Goal: Task Accomplishment & Management: Use online tool/utility

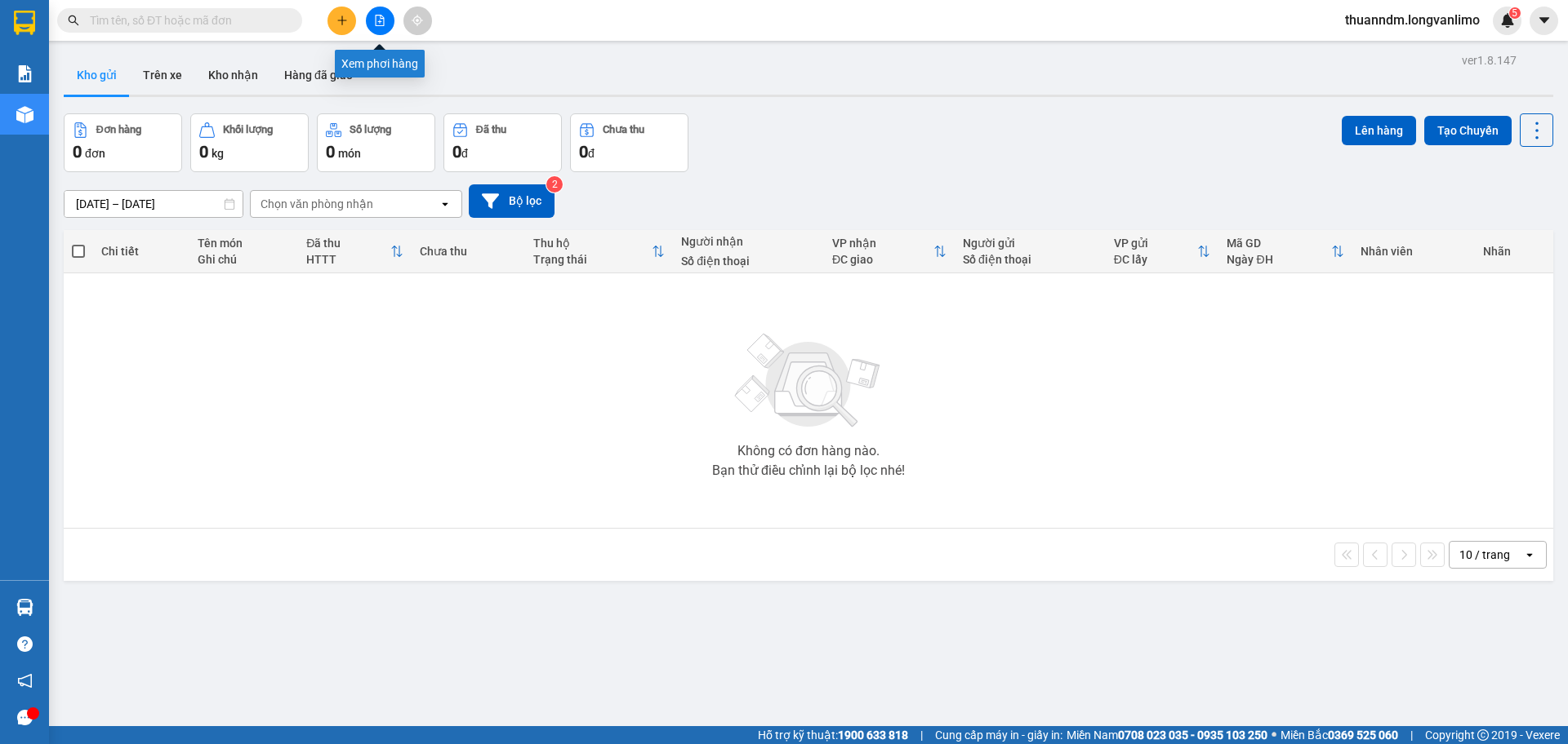
click at [379, 20] on icon "file-add" at bounding box center [379, 20] width 11 height 11
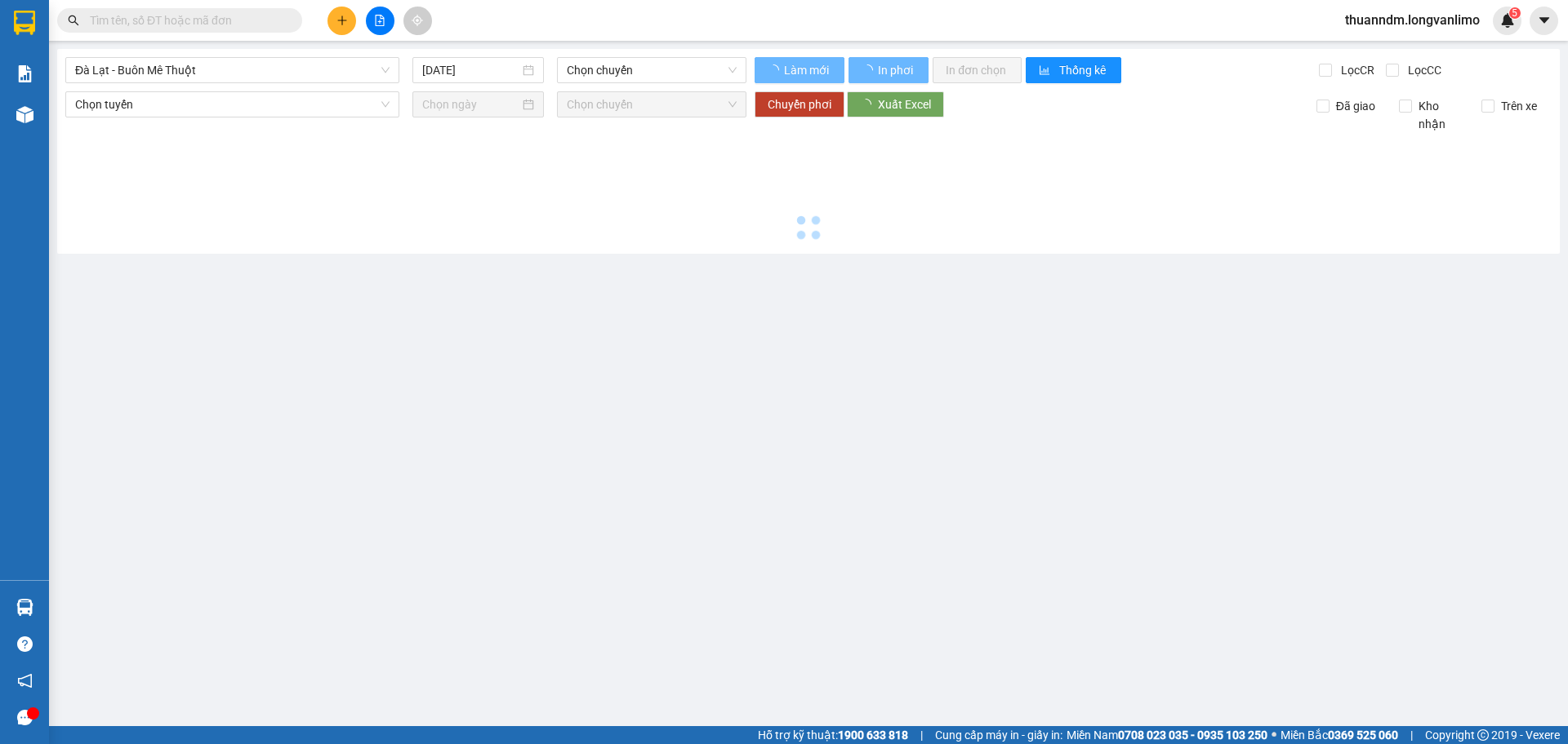
type input "[DATE]"
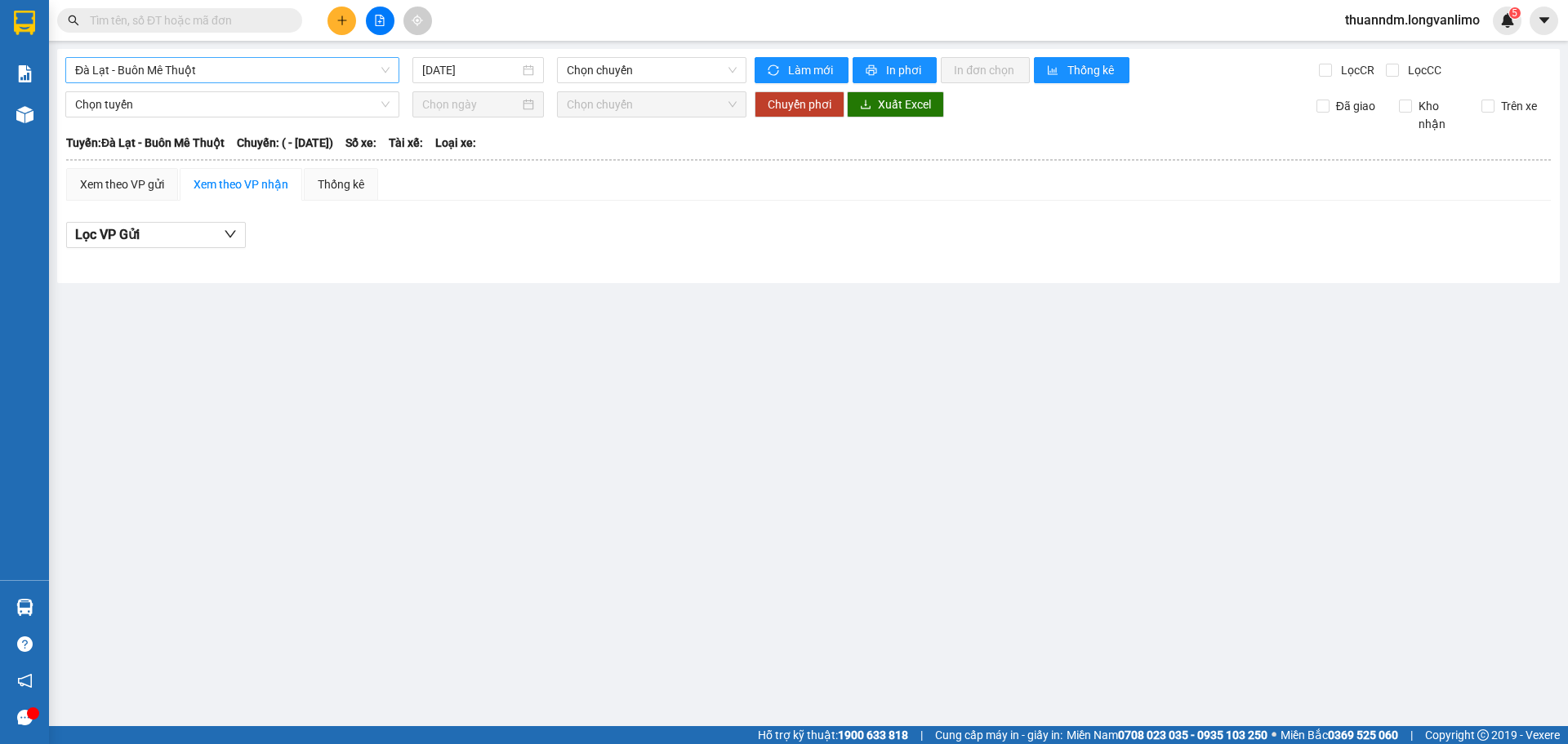
click at [315, 70] on span "Đà Lạt - Buôn Mê Thuột" at bounding box center [233, 70] width 315 height 25
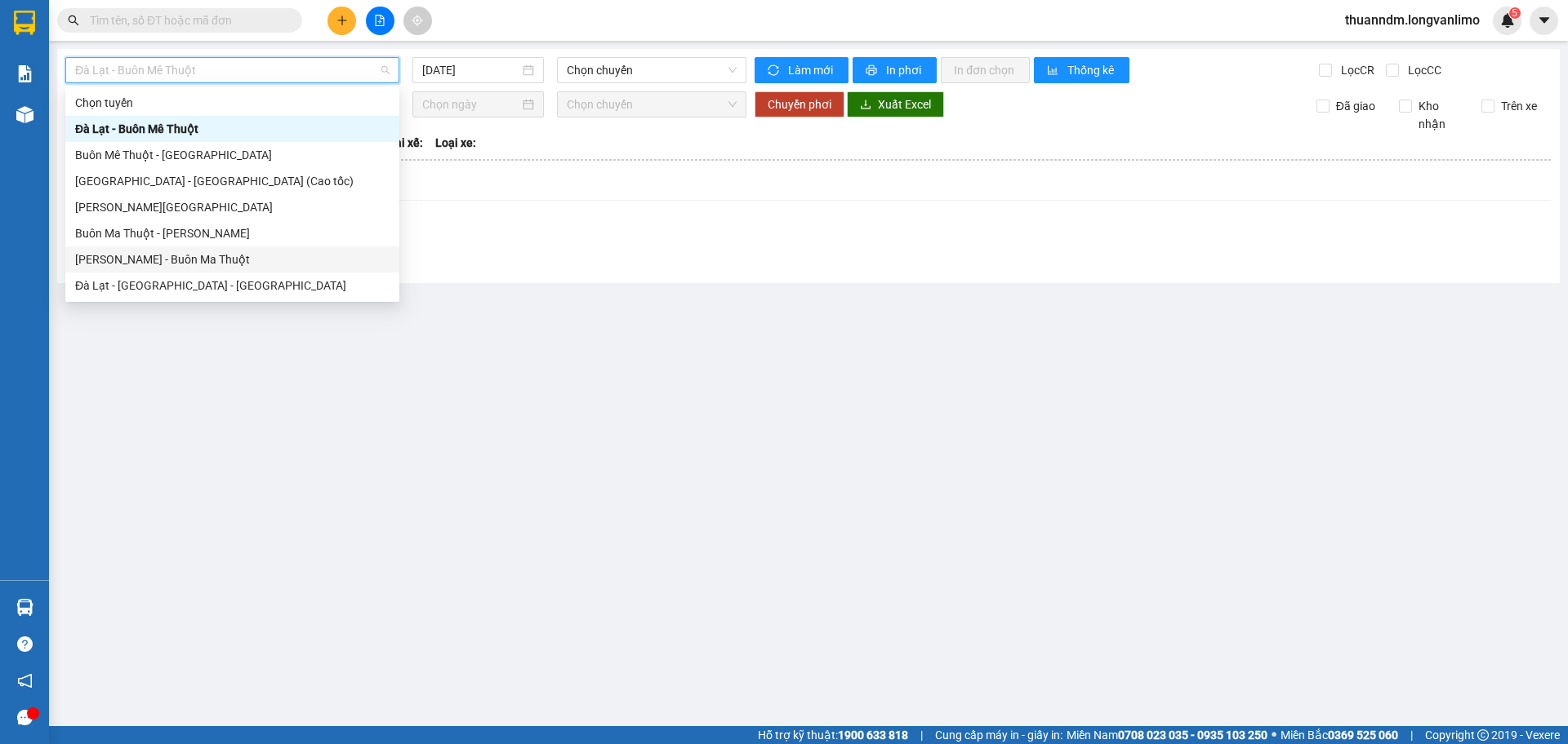
click at [254, 256] on div "[PERSON_NAME] - Buôn Ma Thuột" at bounding box center [233, 259] width 315 height 18
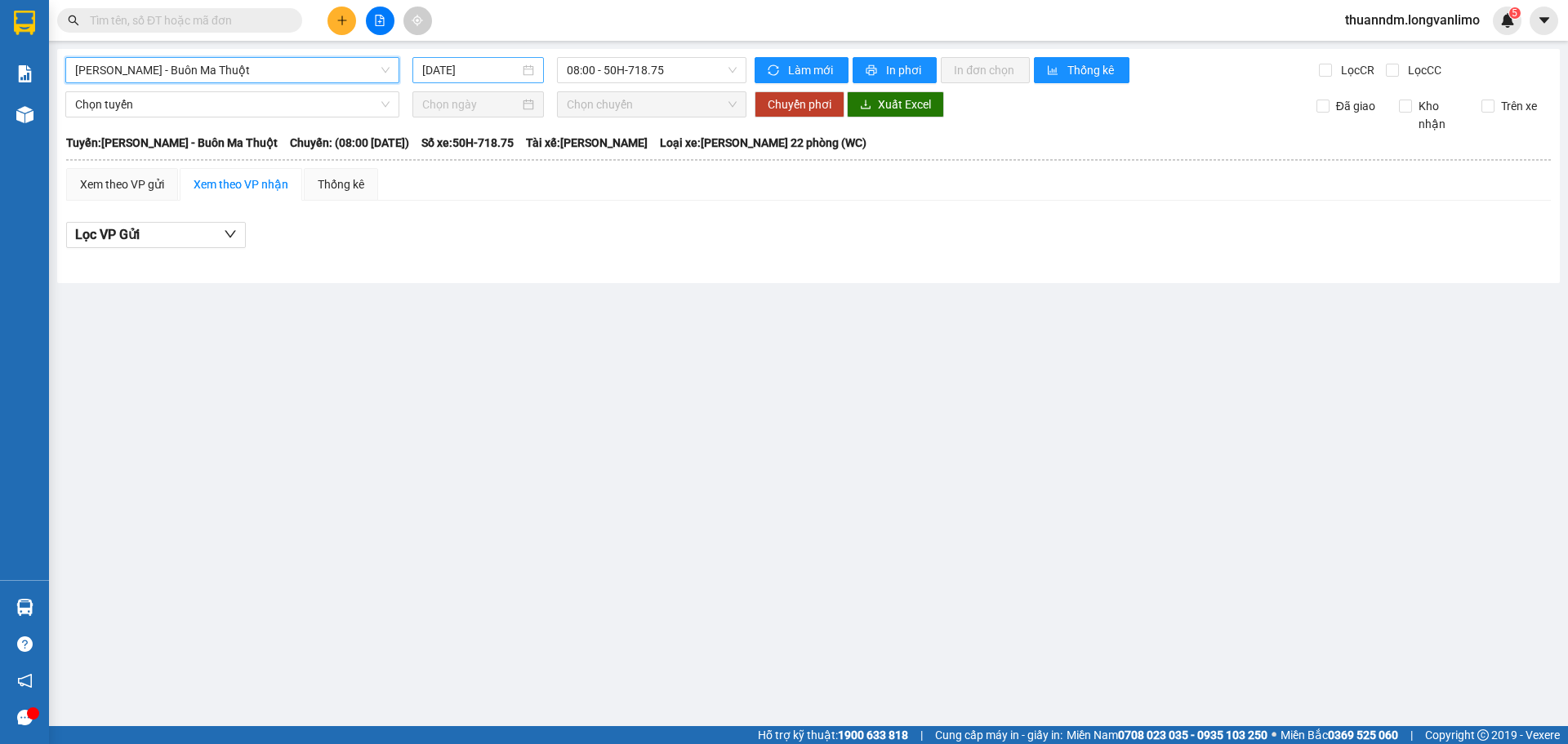
click at [457, 67] on input "[DATE]" at bounding box center [471, 70] width 97 height 18
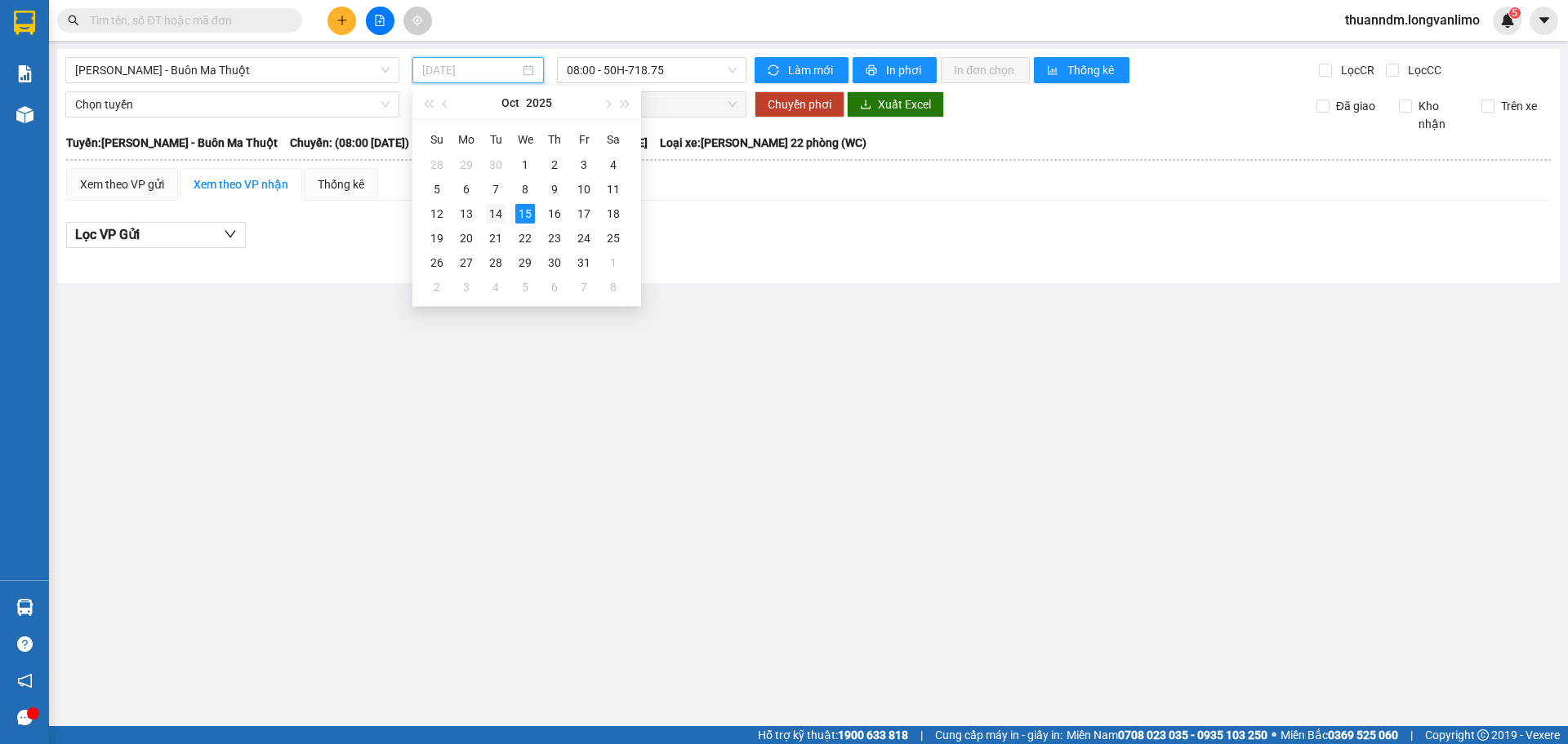
click at [495, 222] on div "14" at bounding box center [496, 213] width 20 height 20
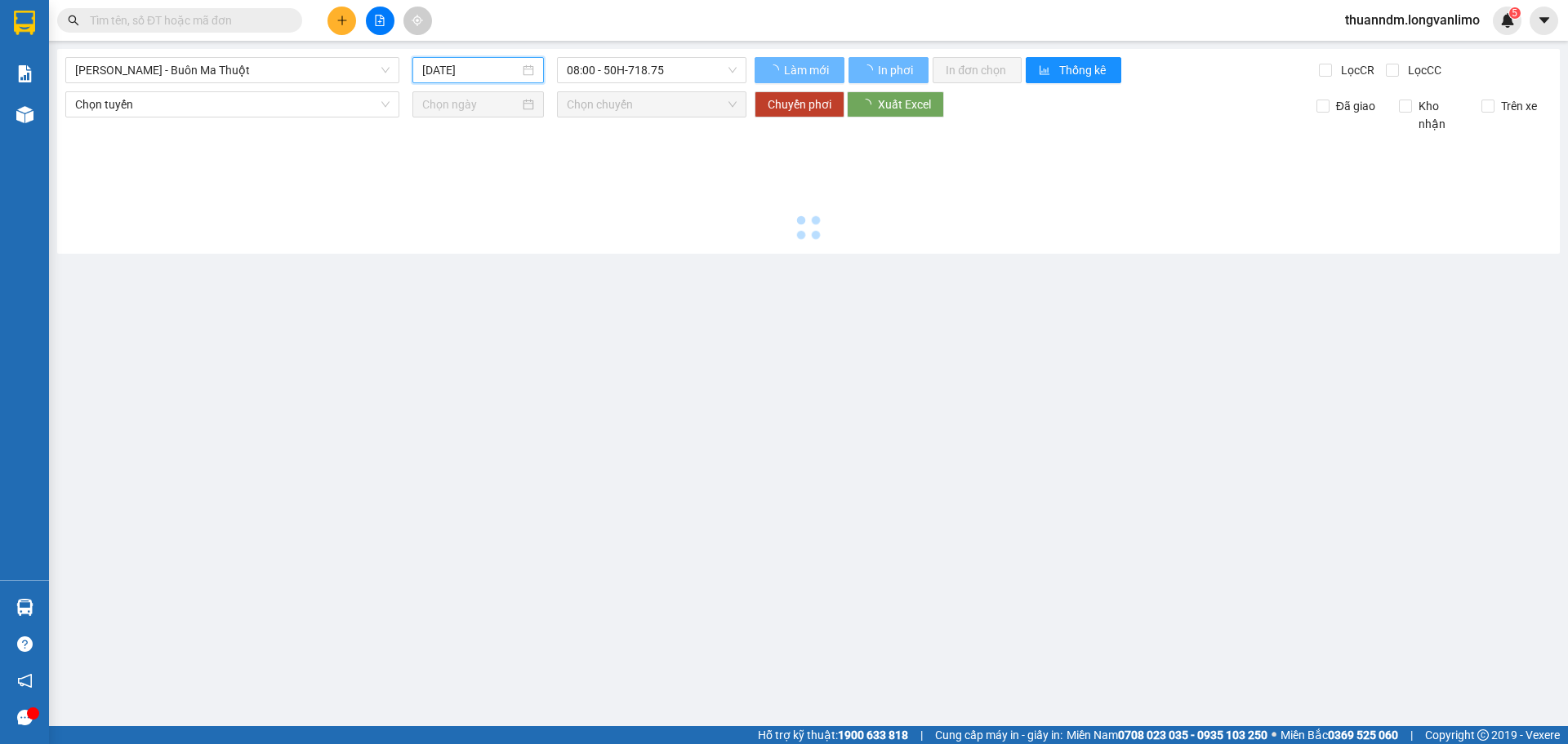
type input "[DATE]"
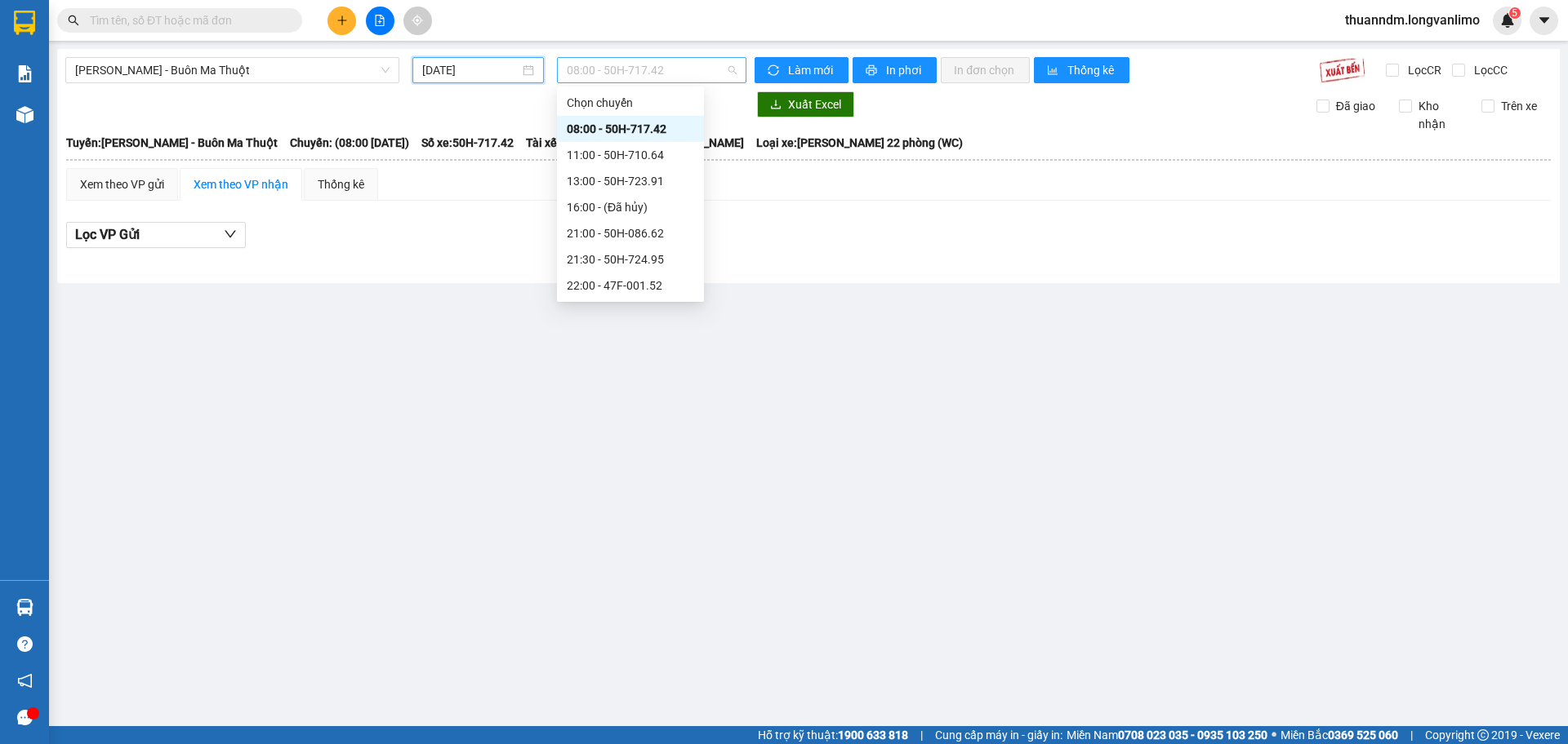
click at [624, 70] on span "08:00 - 50H-717.42" at bounding box center [652, 70] width 170 height 25
click at [655, 290] on div "23:59 - 50H-715.15" at bounding box center [631, 285] width 128 height 18
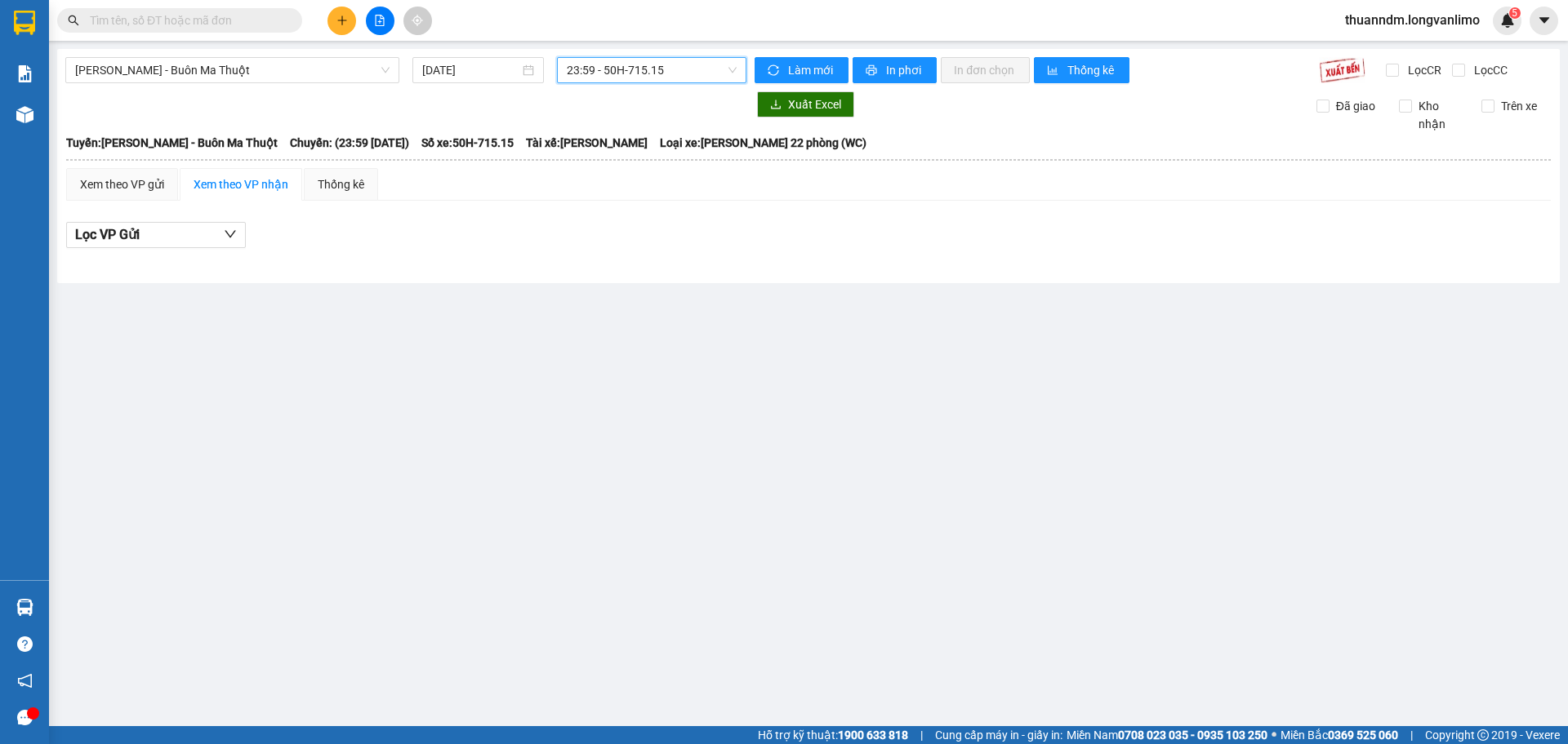
click at [641, 81] on span "23:59 - 50H-715.15" at bounding box center [652, 70] width 170 height 25
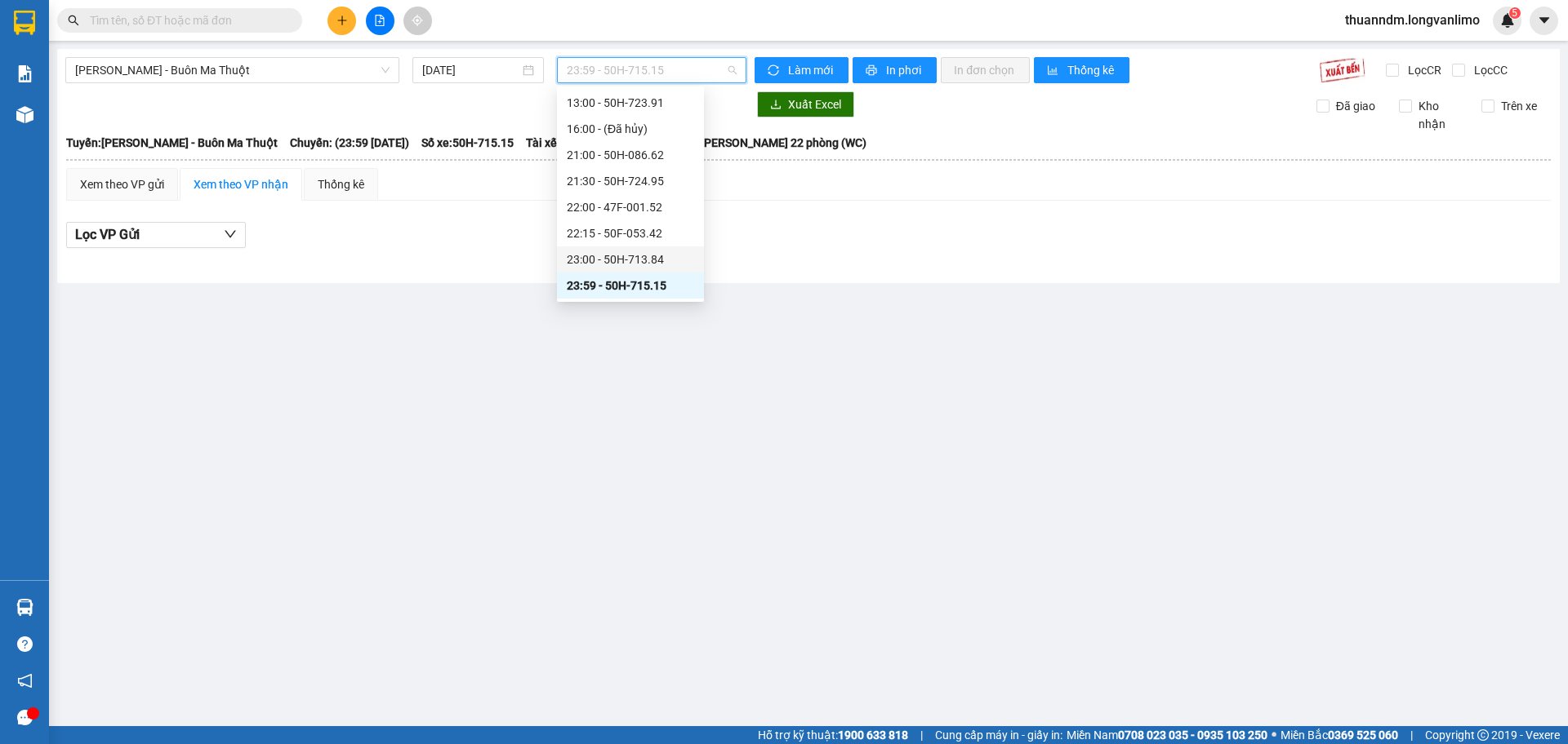
click at [659, 254] on div "23:00 - 50H-713.84" at bounding box center [631, 259] width 128 height 18
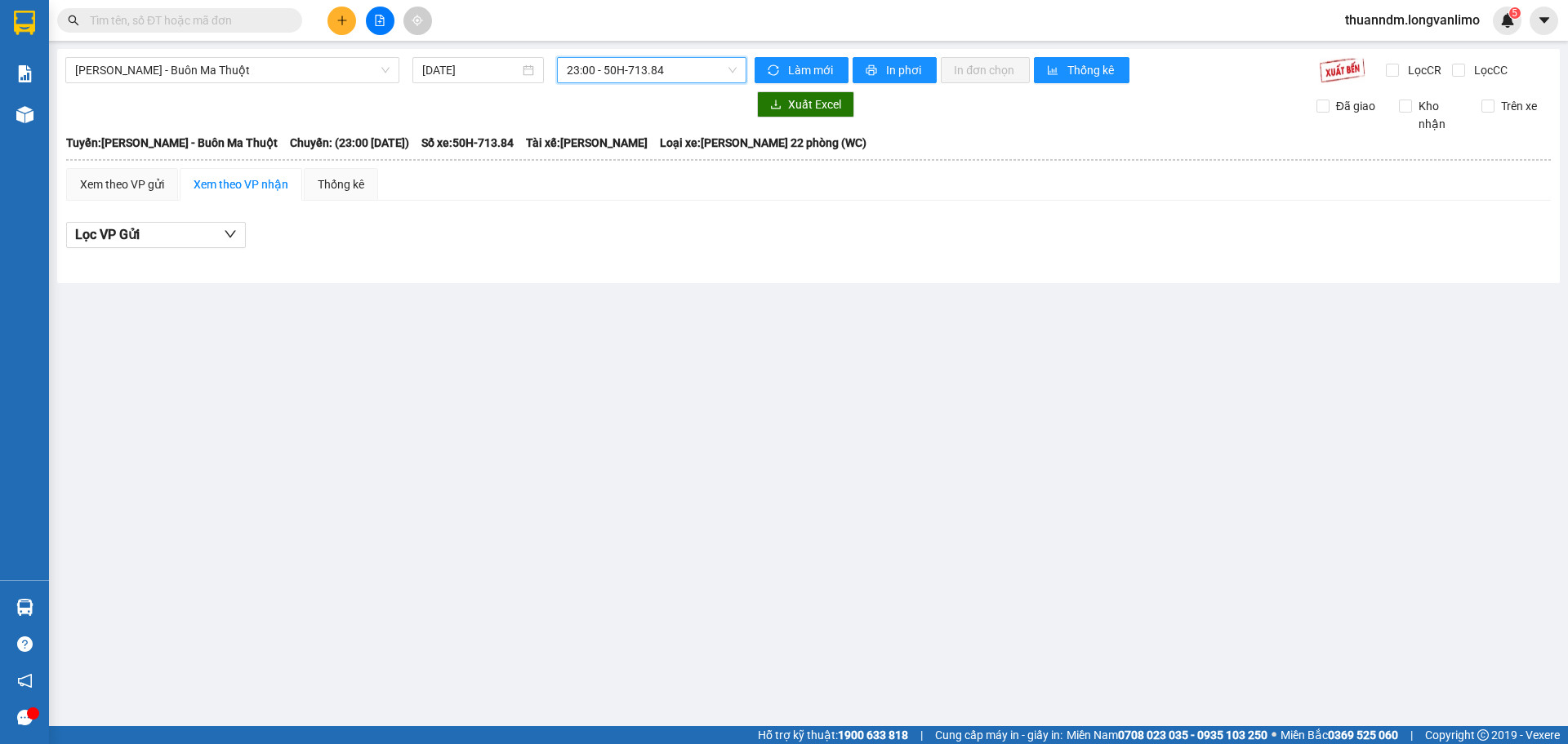
click at [638, 74] on span "23:00 - 50H-713.84" at bounding box center [652, 70] width 170 height 25
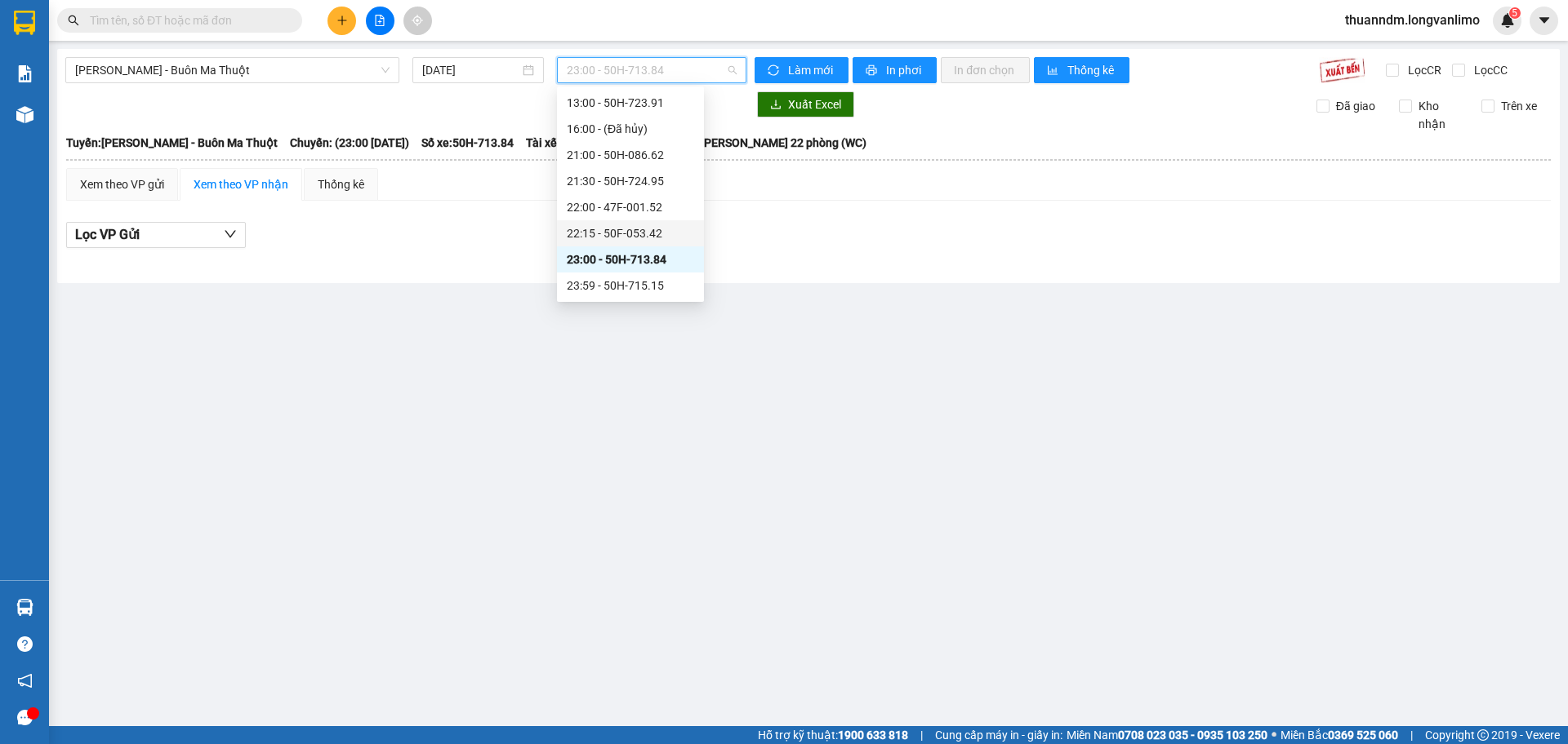
click at [664, 231] on div "22:15 - 50F-053.42" at bounding box center [631, 233] width 128 height 18
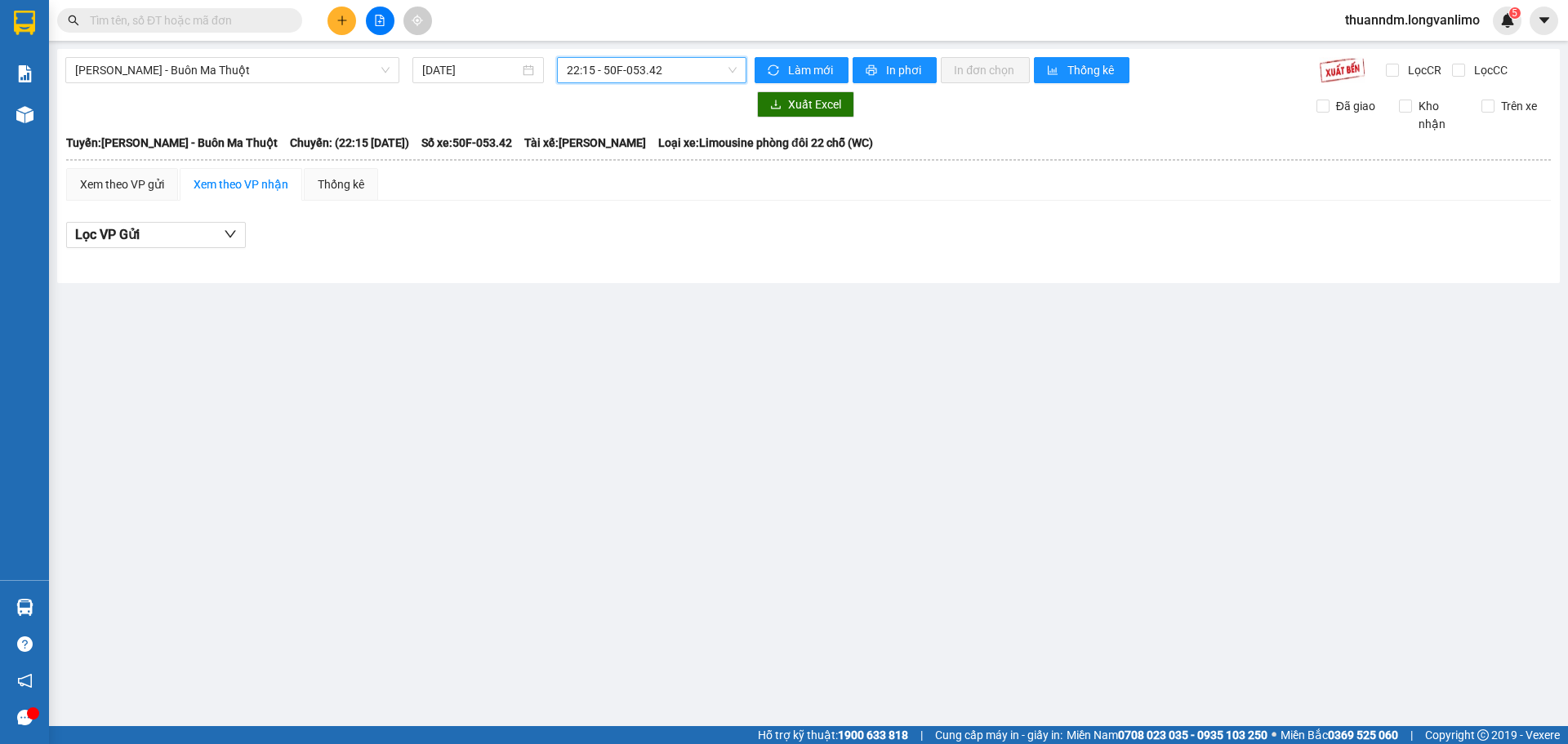
click at [648, 66] on span "22:15 - 50F-053.42" at bounding box center [652, 70] width 170 height 25
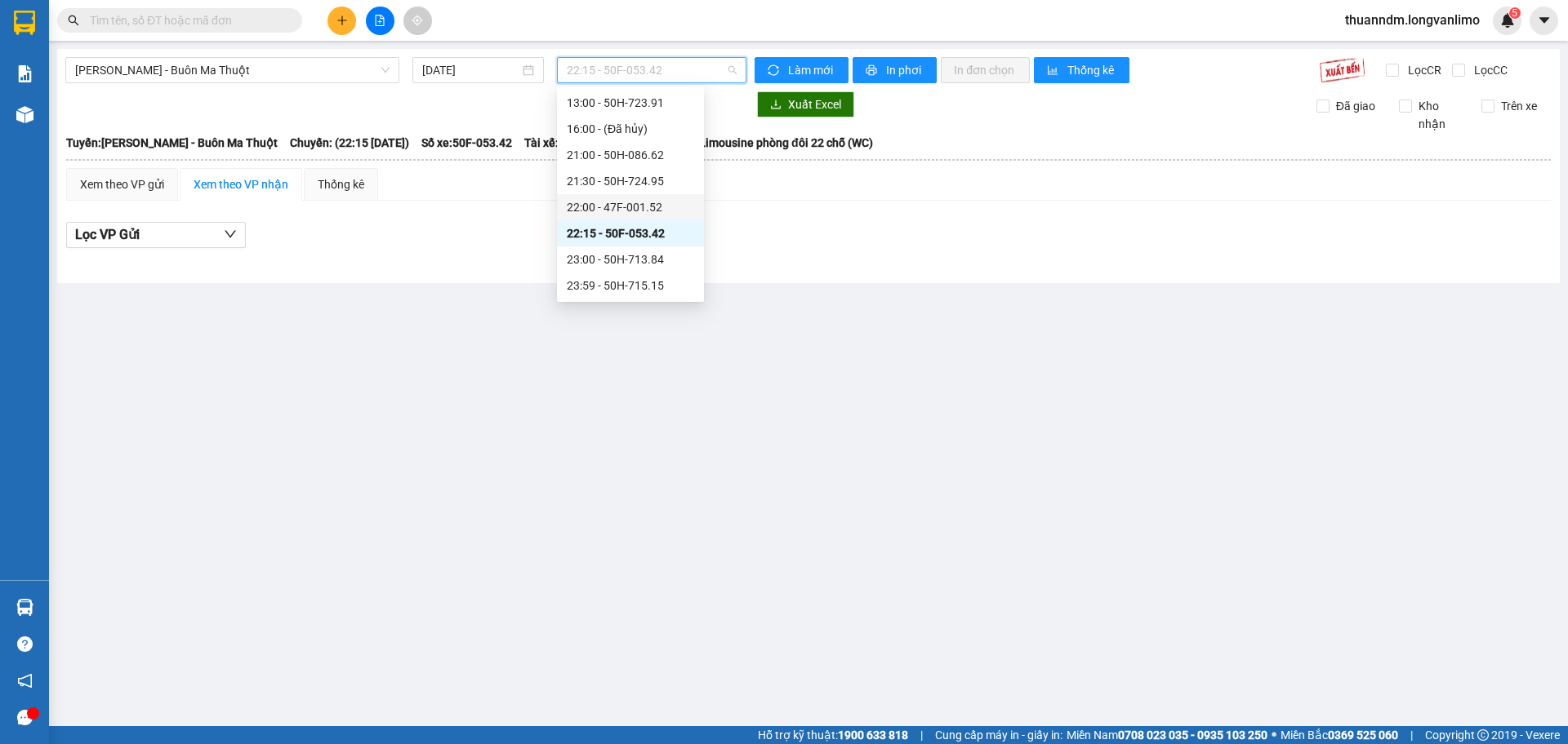
click at [658, 208] on div "22:00 - 47F-001.52" at bounding box center [631, 207] width 128 height 18
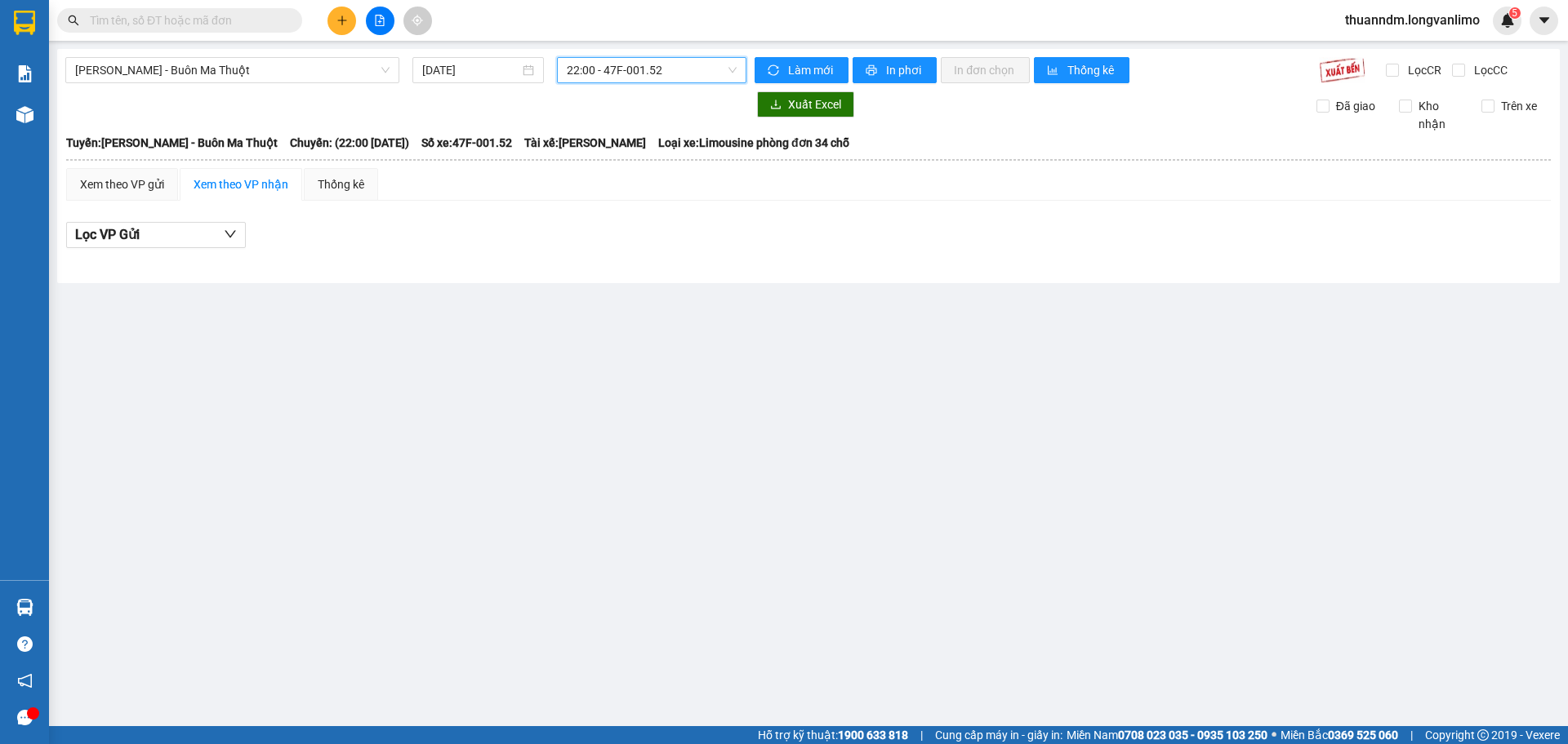
click at [656, 65] on span "22:00 - 47F-001.52" at bounding box center [652, 70] width 170 height 25
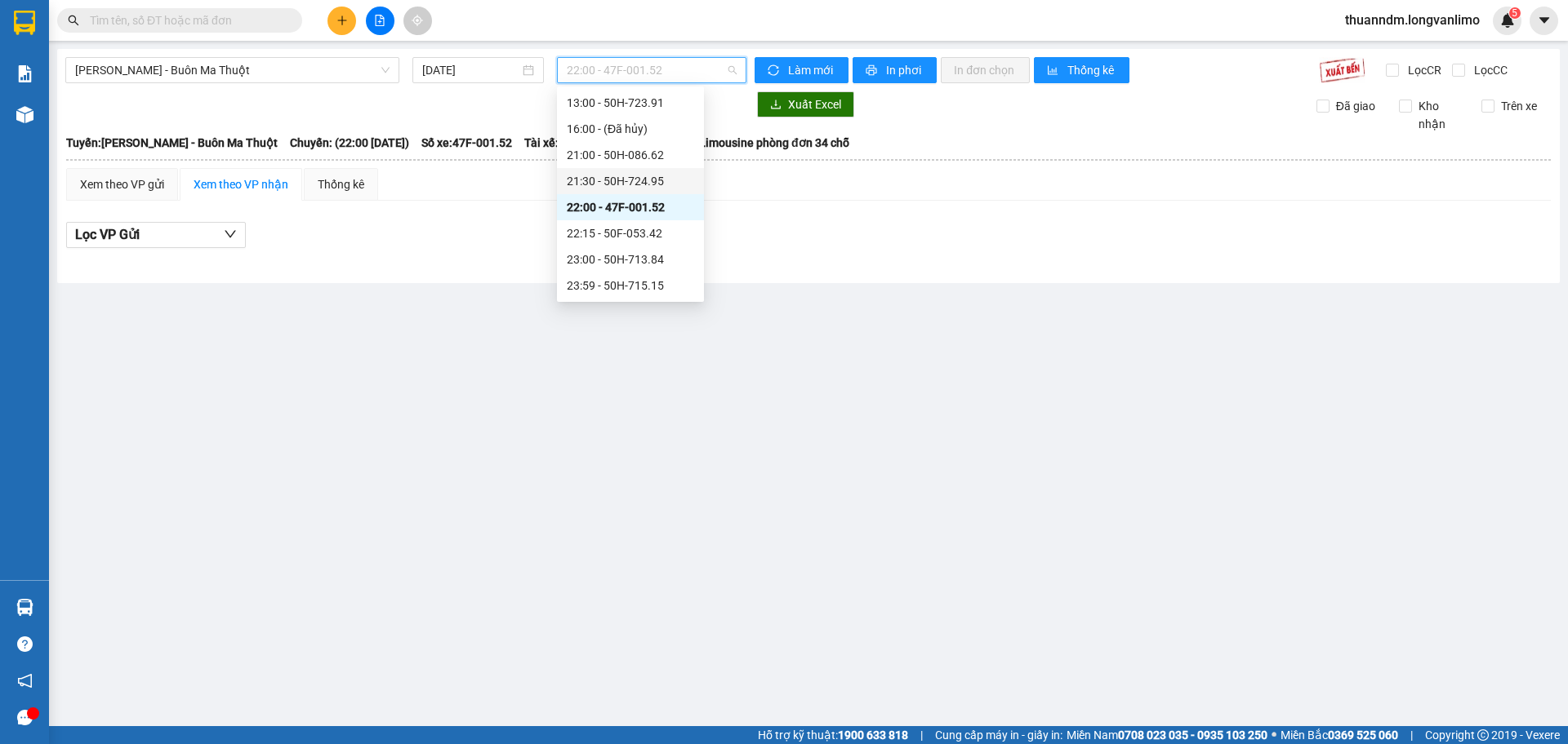
click at [659, 178] on div "21:30 - 50H-724.95" at bounding box center [631, 181] width 128 height 18
click at [653, 78] on span "21:30 - 50H-724.95" at bounding box center [652, 70] width 170 height 25
click at [656, 157] on div "21:00 - 50H-086.62" at bounding box center [631, 154] width 128 height 18
click at [640, 71] on span "21:00 - 50H-086.62" at bounding box center [652, 70] width 170 height 25
click at [643, 185] on div "13:00 - 50H-723.91" at bounding box center [631, 181] width 128 height 18
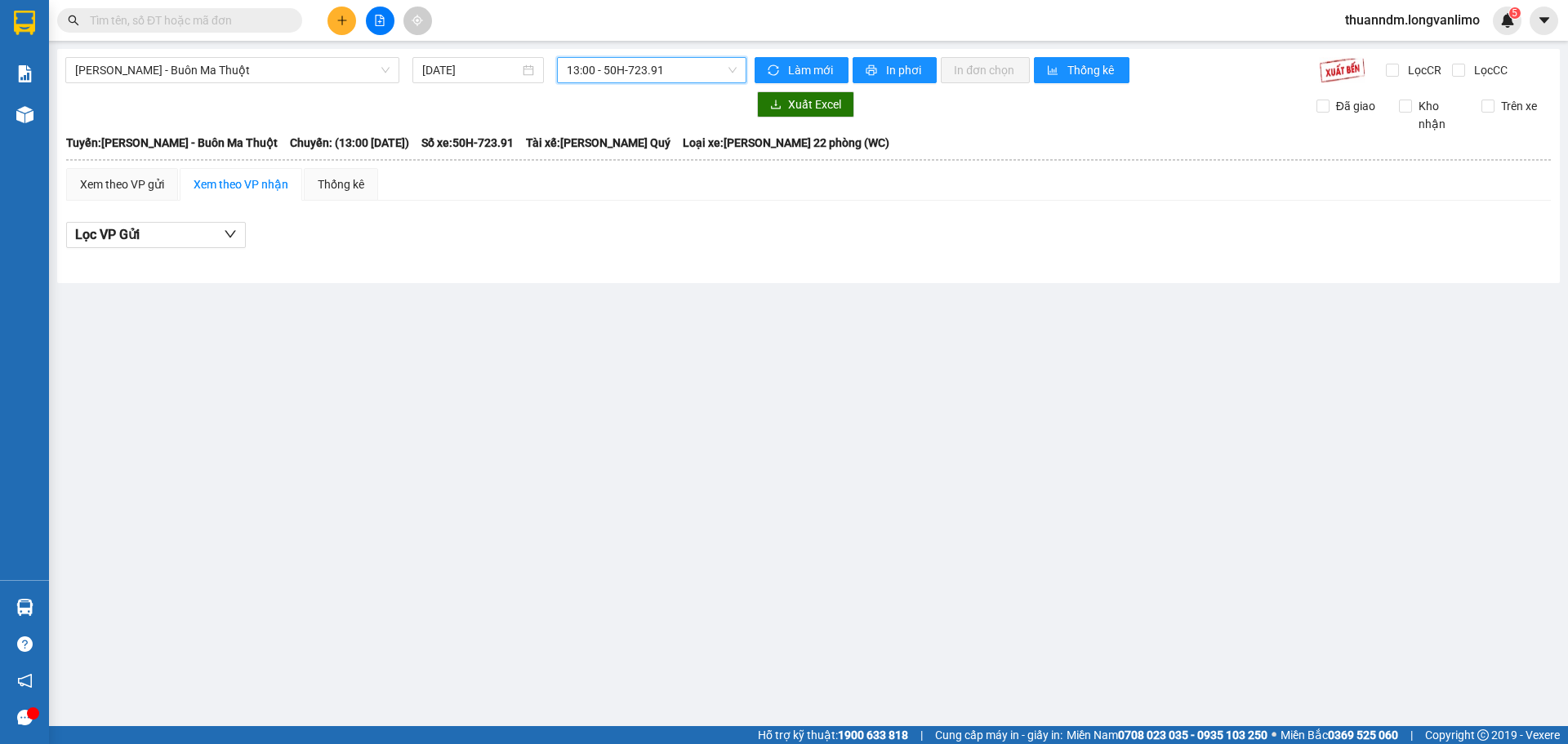
click at [649, 64] on span "13:00 - 50H-723.91" at bounding box center [652, 70] width 170 height 25
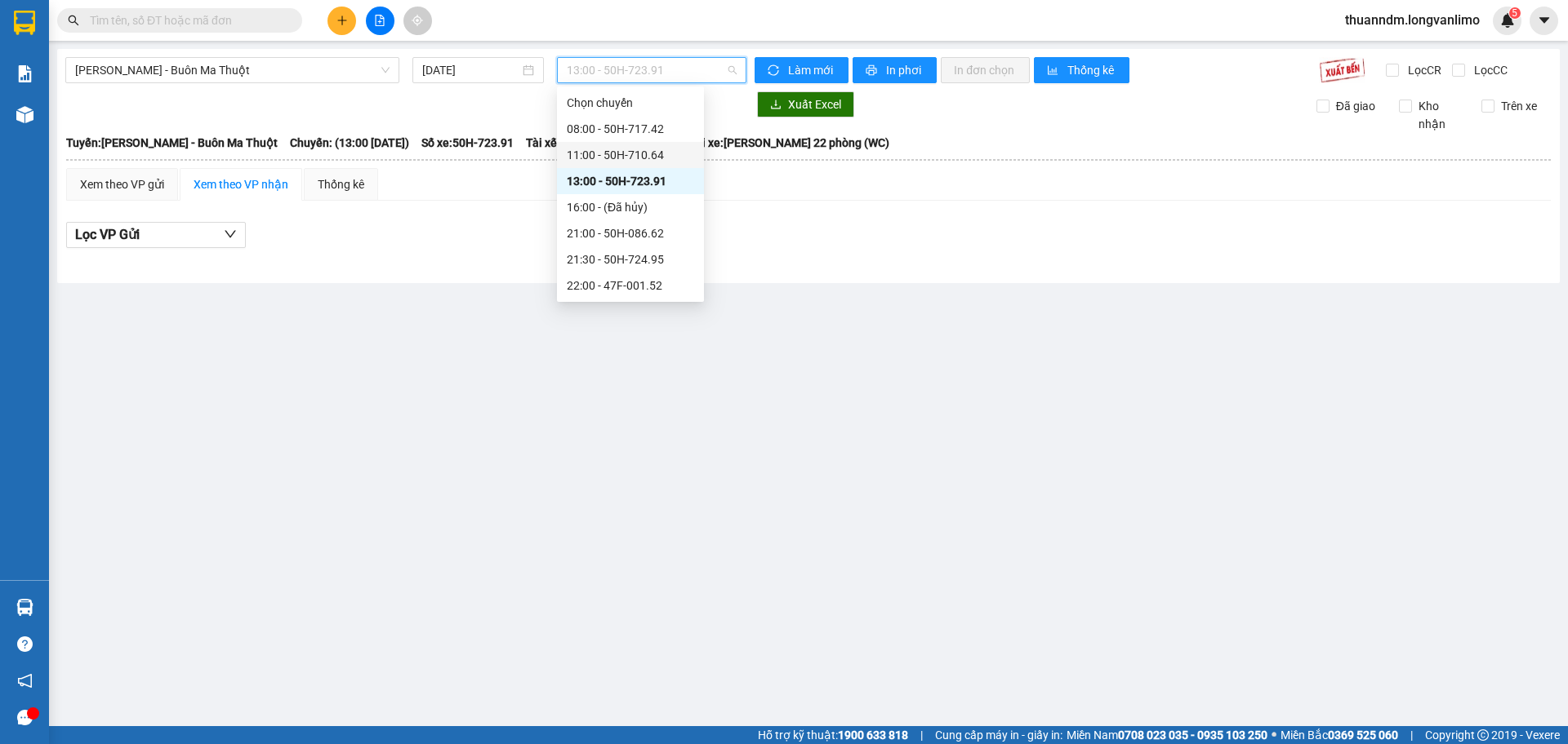
click at [651, 148] on div "11:00 - 50H-710.64" at bounding box center [631, 154] width 128 height 18
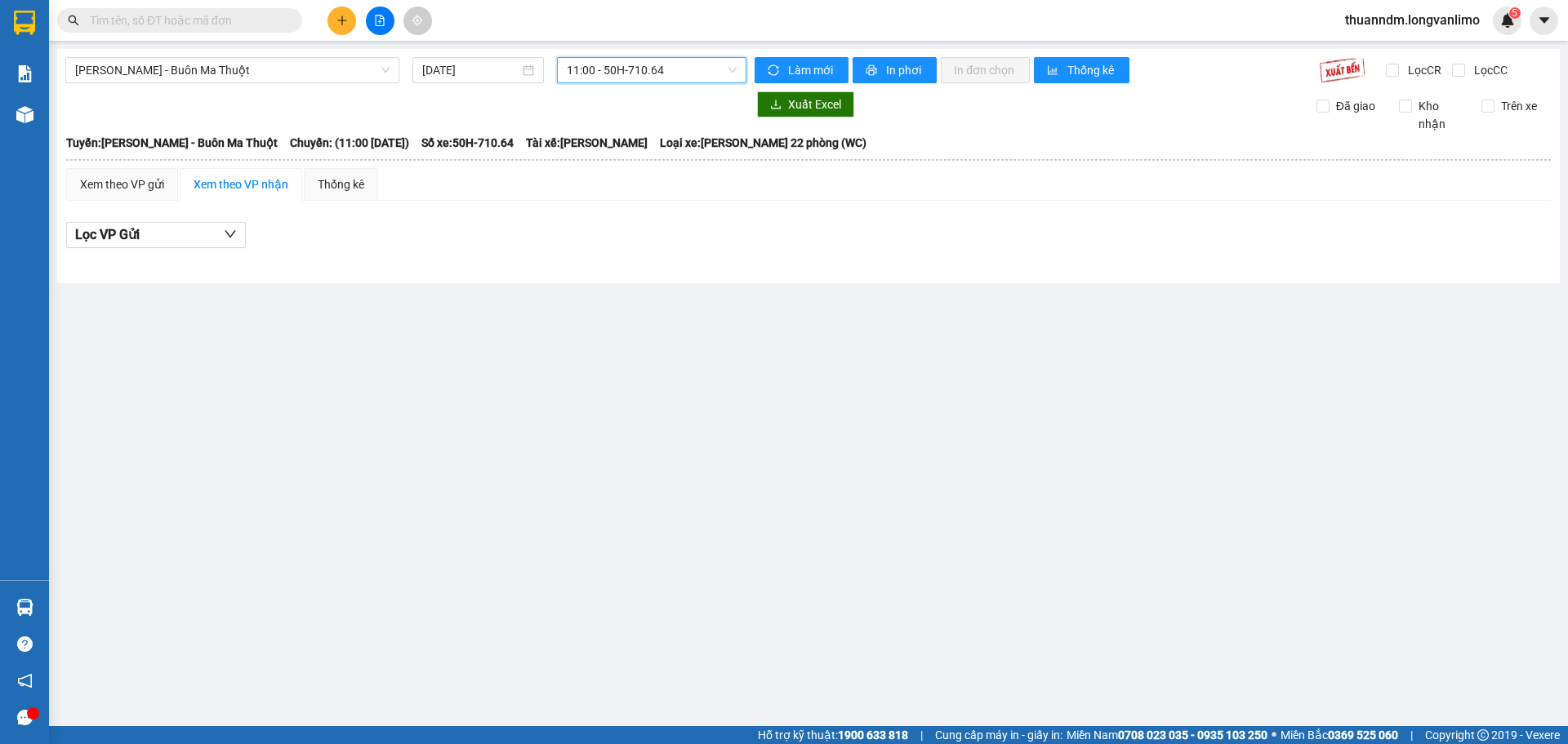
click at [647, 74] on span "11:00 - 50H-710.64" at bounding box center [652, 70] width 170 height 25
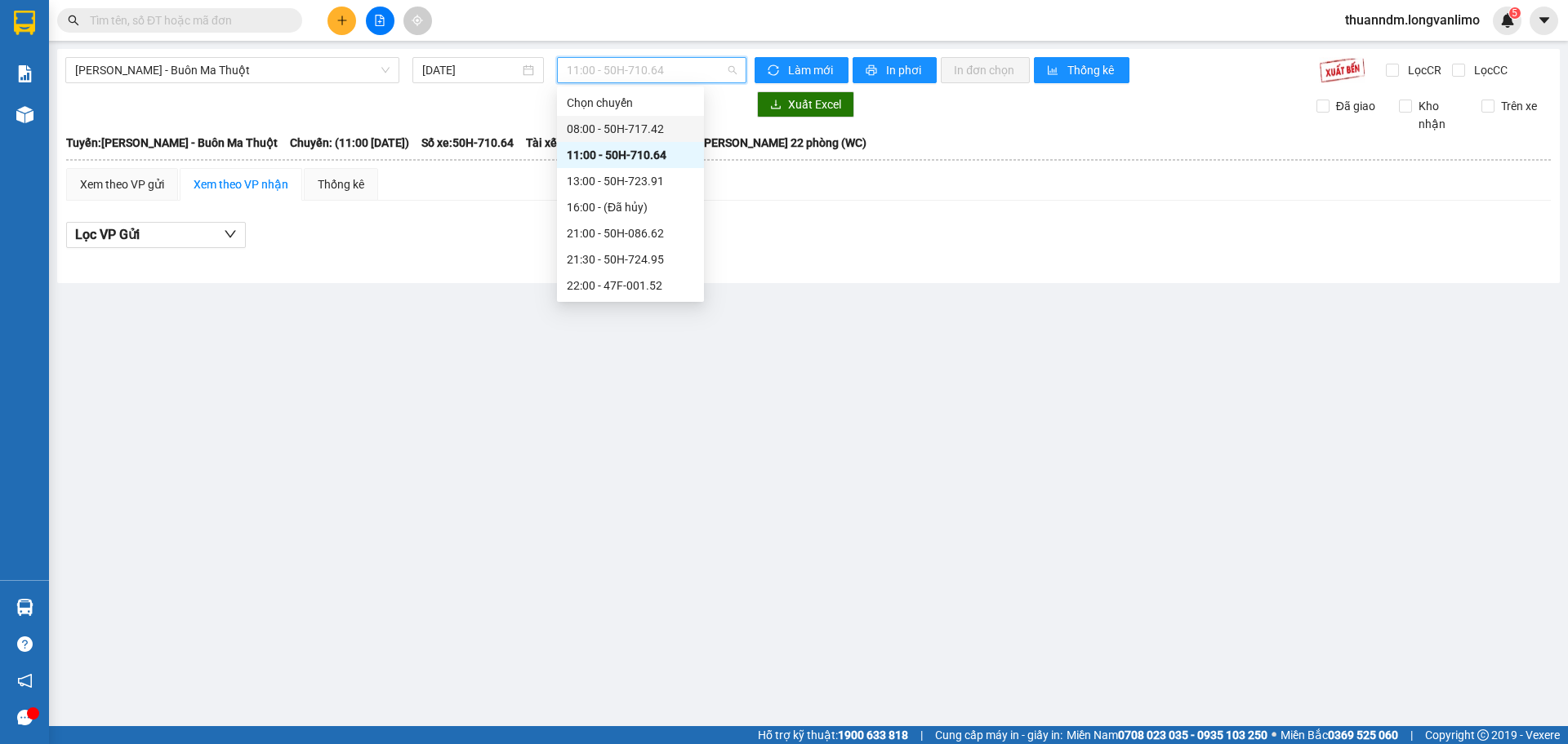
click at [652, 129] on div "08:00 - 50H-717.42" at bounding box center [631, 129] width 128 height 18
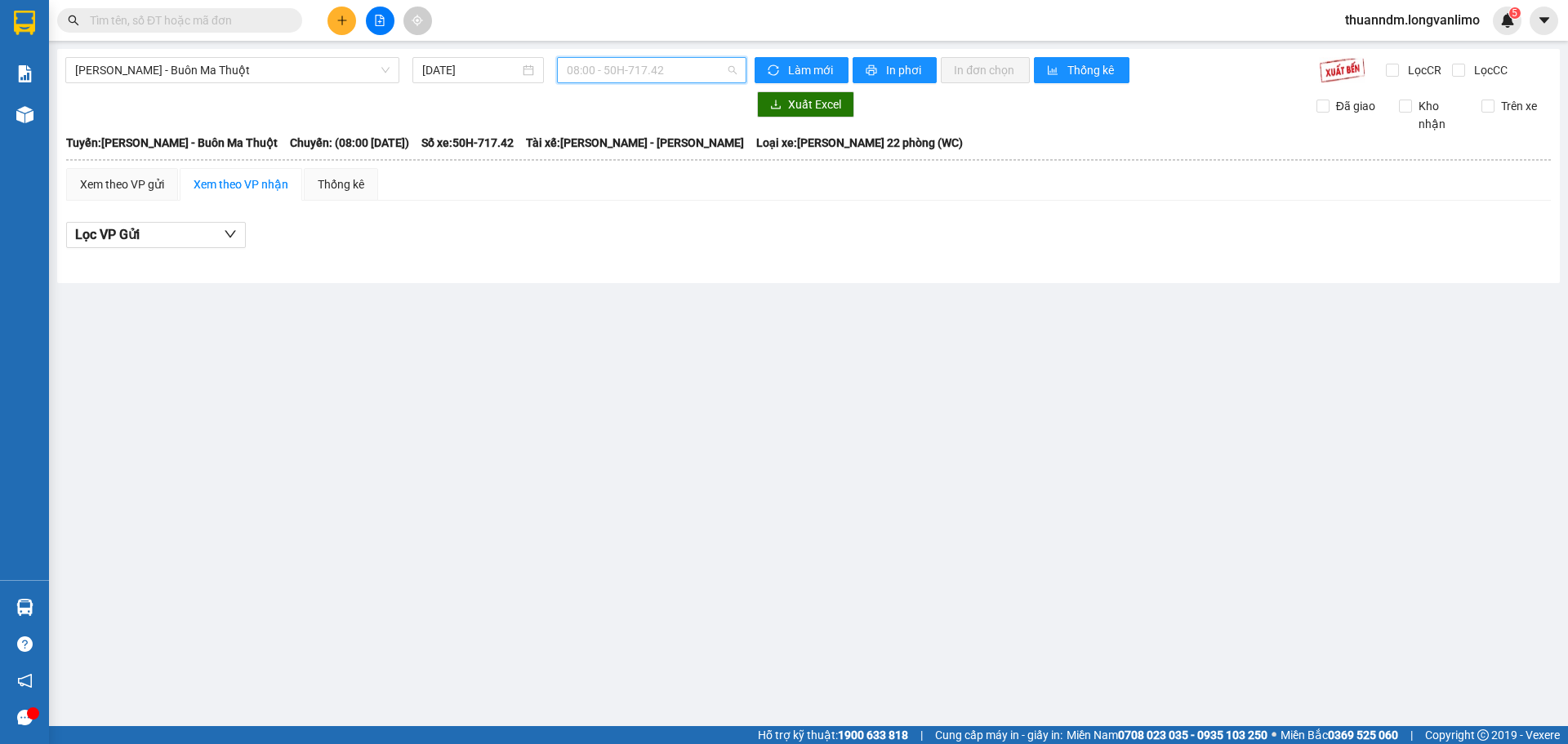
click at [645, 72] on span "08:00 - 50H-717.42" at bounding box center [652, 70] width 170 height 25
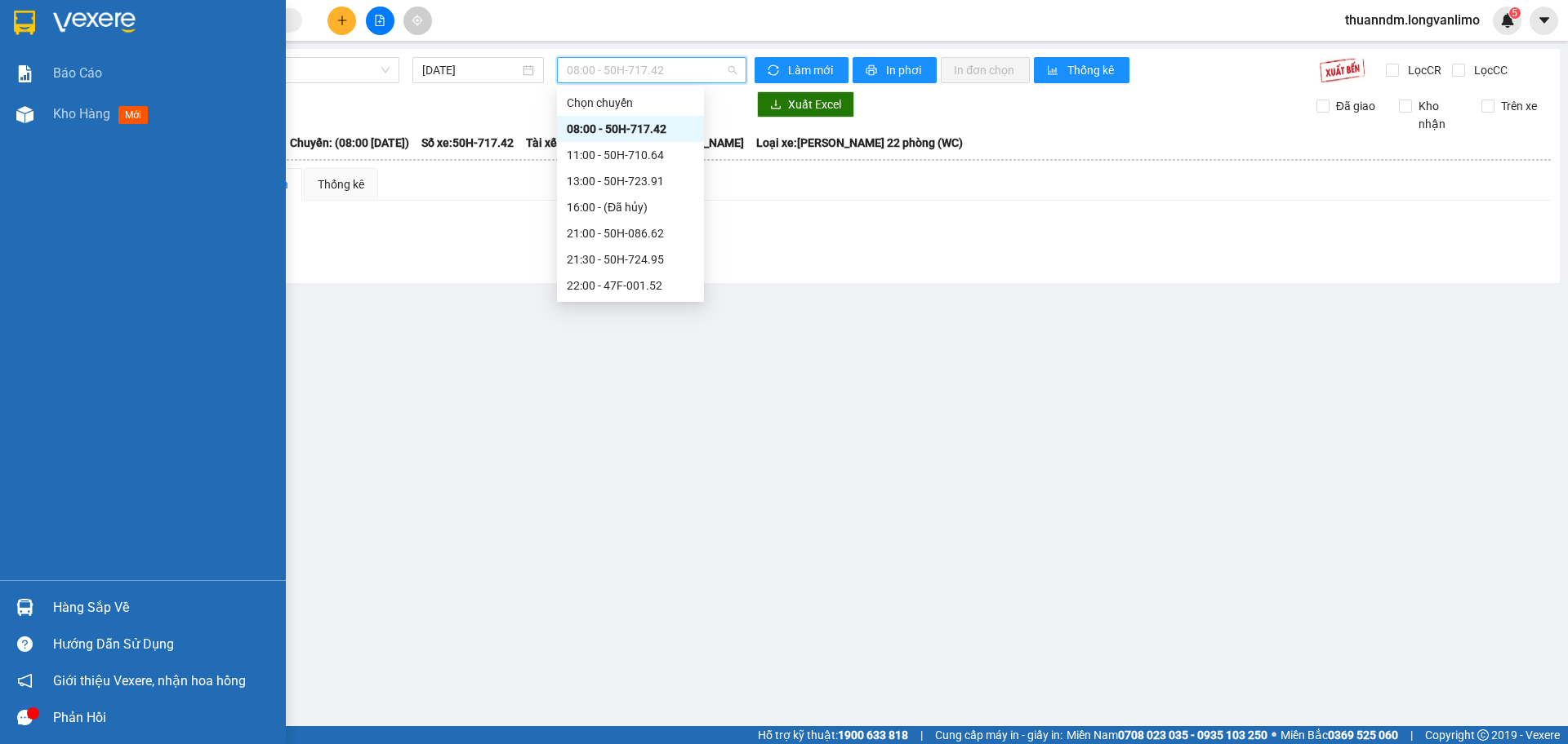
click at [23, 9] on div at bounding box center [25, 23] width 29 height 29
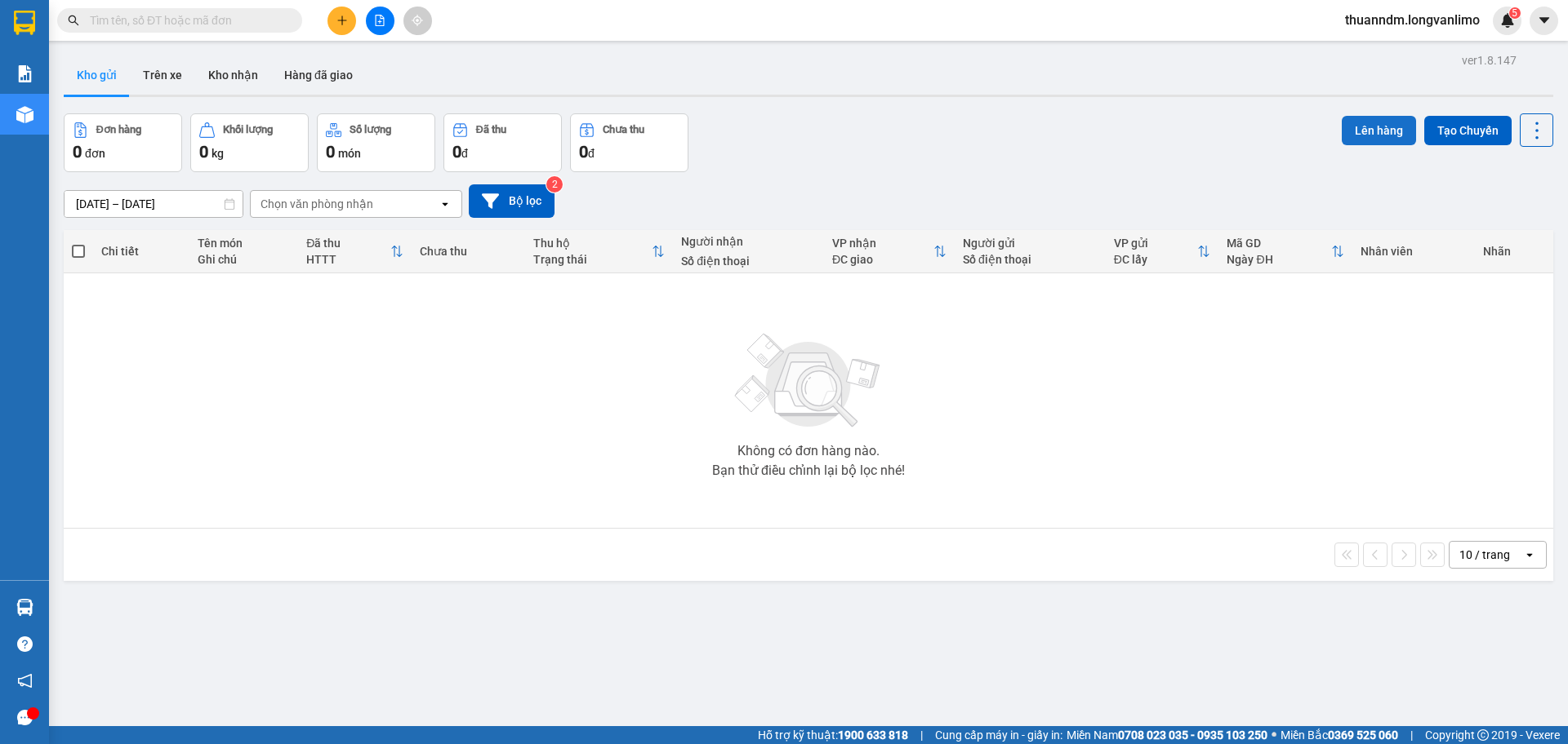
click at [1383, 121] on button "Lên hàng" at bounding box center [1379, 131] width 74 height 30
click at [195, 211] on div "ver 1.8.147 Kho gửi Trên xe Kho nhận Hàng đã giao Đơn hàng 0 đơn Khối lượng 0 k…" at bounding box center [808, 420] width 1502 height 744
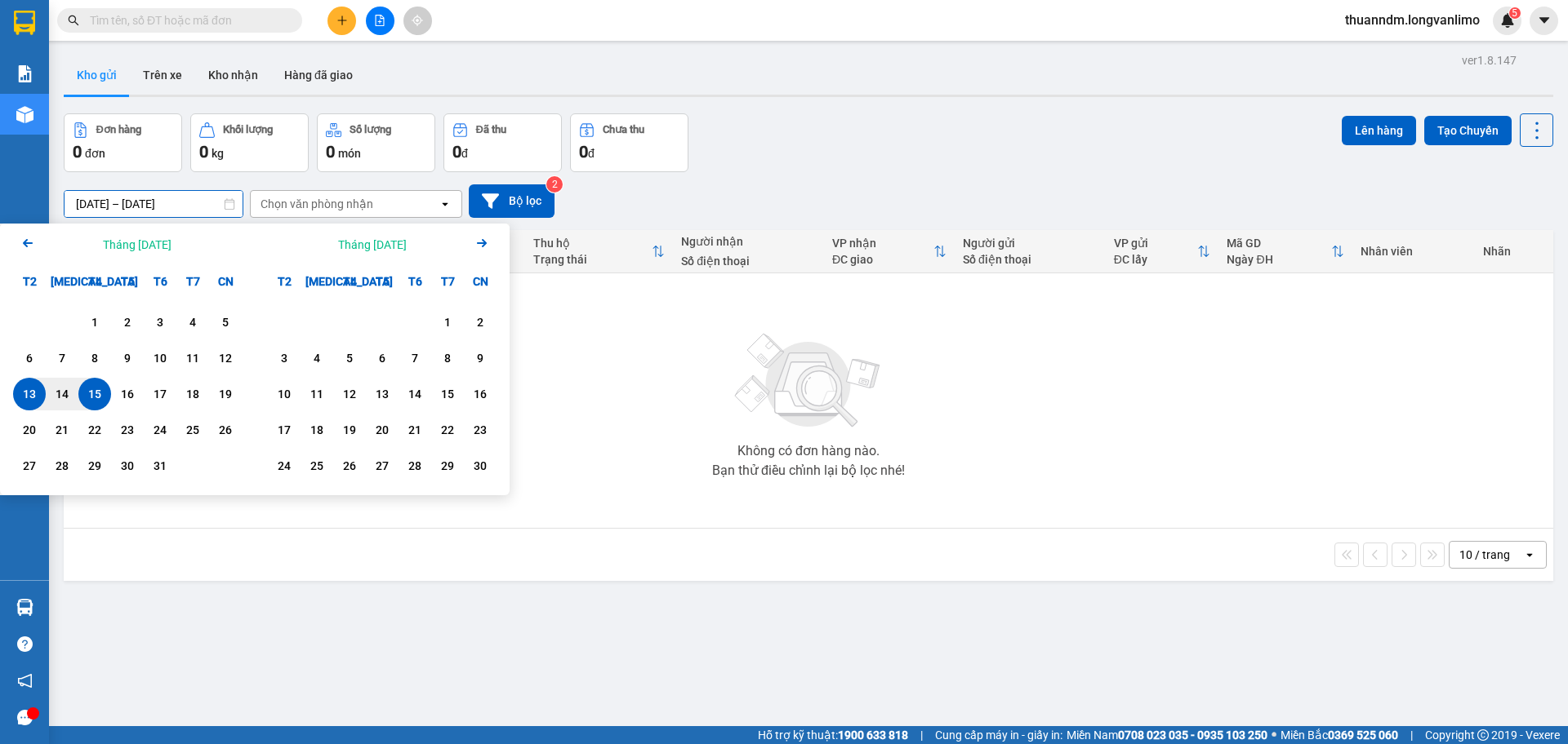
click at [80, 399] on div "15" at bounding box center [94, 394] width 32 height 32
click at [60, 395] on div "14" at bounding box center [62, 394] width 23 height 20
type input "[DATE] – [DATE]"
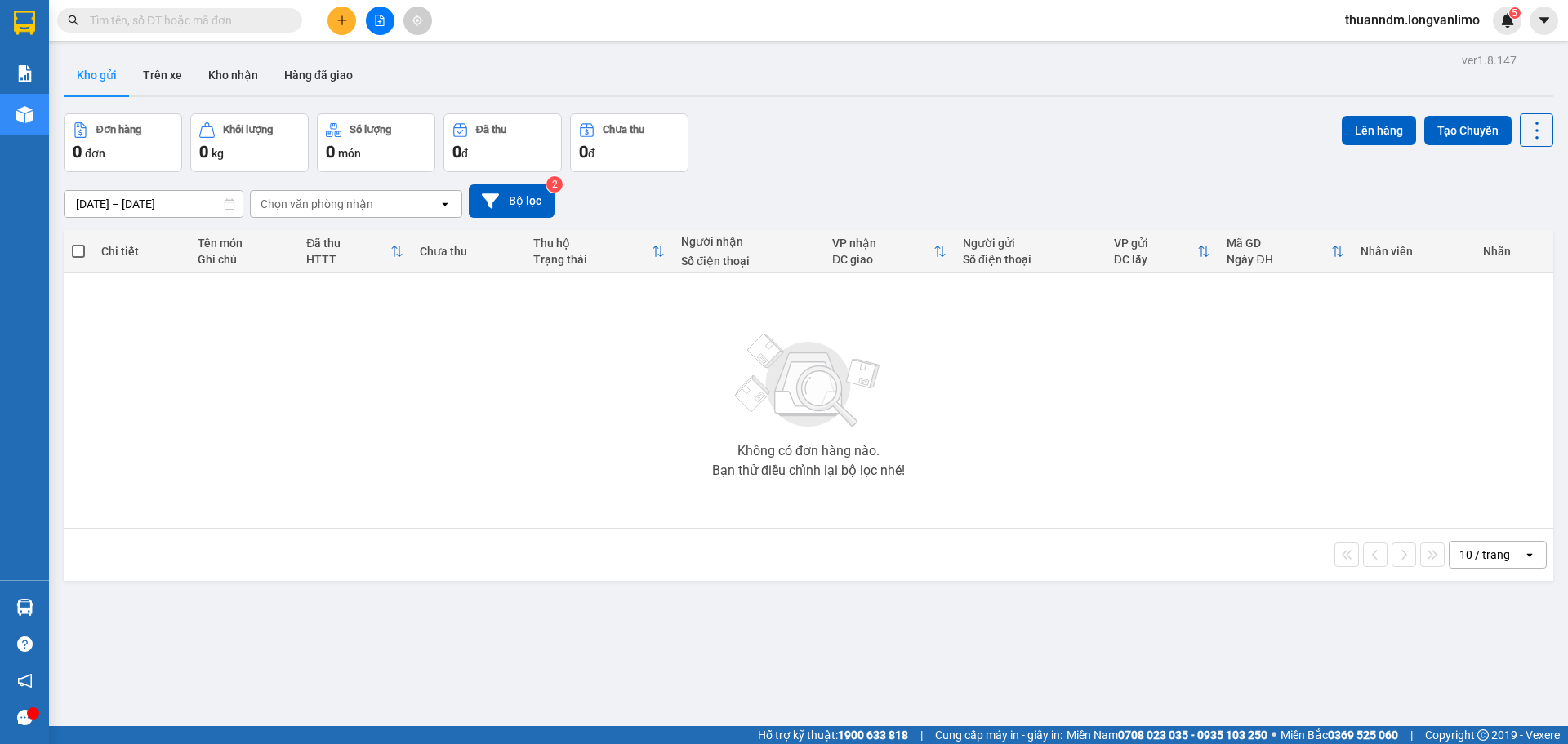
click at [60, 395] on div "ver 1.8.147 Kho gửi Trên xe Kho nhận Hàng đã giao Đơn hàng 0 đơn Khối lượng 0 k…" at bounding box center [808, 420] width 1502 height 744
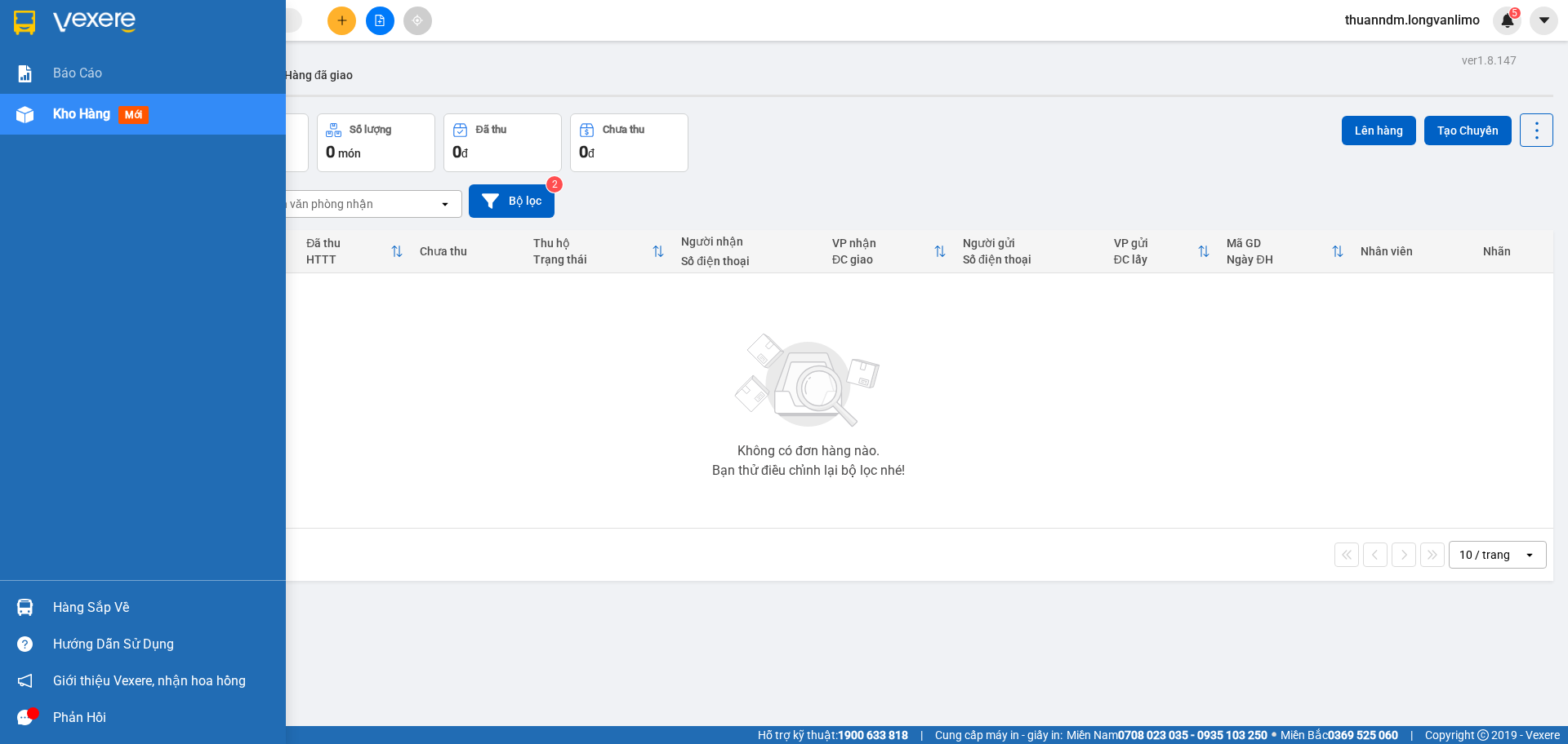
click at [11, 9] on div at bounding box center [25, 23] width 29 height 29
